Goal: Find contact information: Find contact information

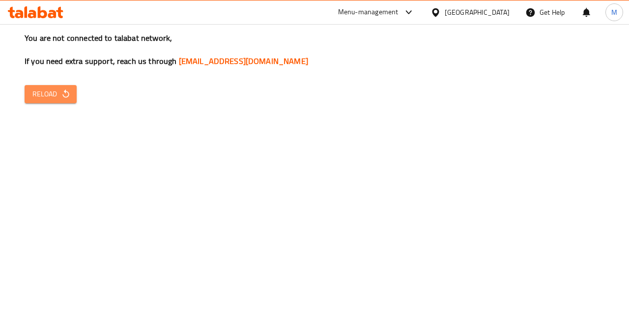
click at [48, 94] on span "Reload" at bounding box center [50, 94] width 36 height 12
click at [46, 10] on icon at bounding box center [36, 12] width 56 height 12
click at [262, 64] on link "[EMAIL_ADDRESS][DOMAIN_NAME]" at bounding box center [243, 61] width 129 height 15
click at [271, 64] on link "[EMAIL_ADDRESS][DOMAIN_NAME]" at bounding box center [243, 61] width 129 height 15
click at [280, 61] on link "[EMAIL_ADDRESS][DOMAIN_NAME]" at bounding box center [243, 61] width 129 height 15
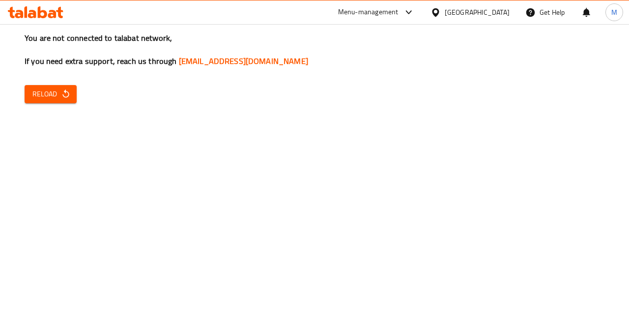
click at [59, 3] on div at bounding box center [35, 12] width 71 height 20
click at [54, 15] on icon at bounding box center [52, 14] width 8 height 8
